Goal: Task Accomplishment & Management: Manage account settings

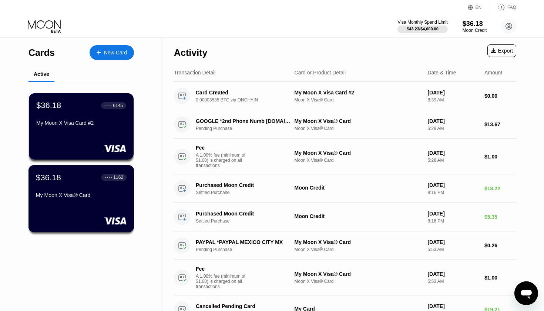
click at [66, 186] on div "$36.18 ● ● ● ● 1162 My Moon X Visa® Card" at bounding box center [81, 186] width 91 height 28
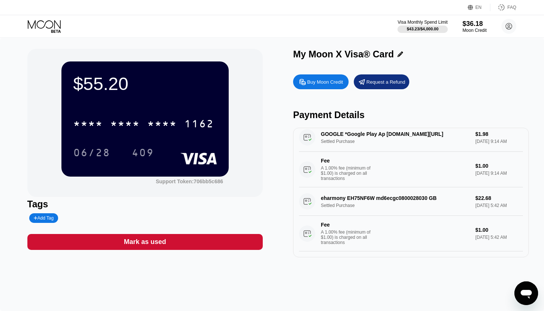
click at [51, 27] on icon at bounding box center [45, 26] width 34 height 13
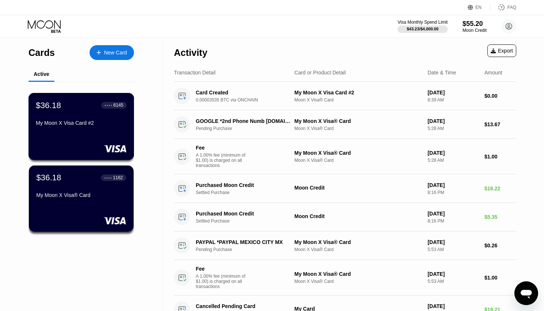
click at [115, 121] on div "My Moon X Visa Card #2" at bounding box center [81, 123] width 91 height 6
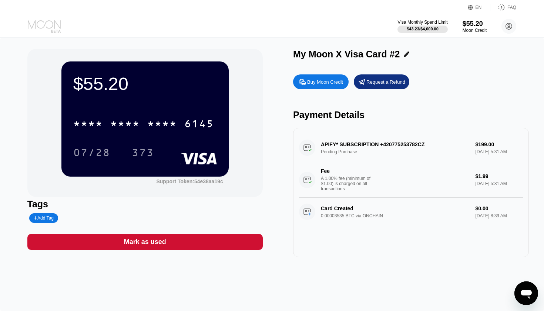
click at [53, 24] on icon at bounding box center [45, 26] width 34 height 13
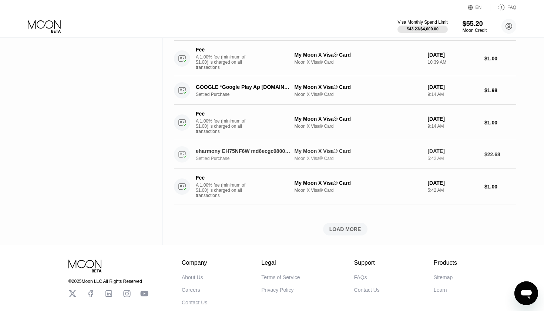
scroll to position [468, 0]
click at [341, 232] on div "LOAD MORE" at bounding box center [345, 229] width 32 height 7
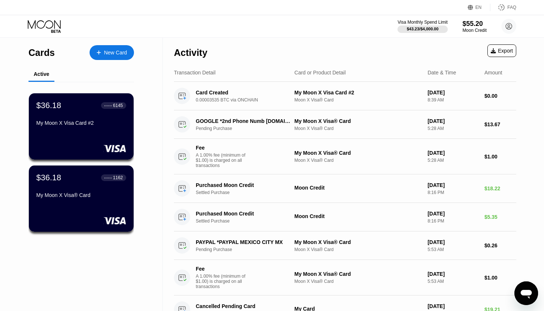
scroll to position [0, 0]
